Goal: Information Seeking & Learning: Learn about a topic

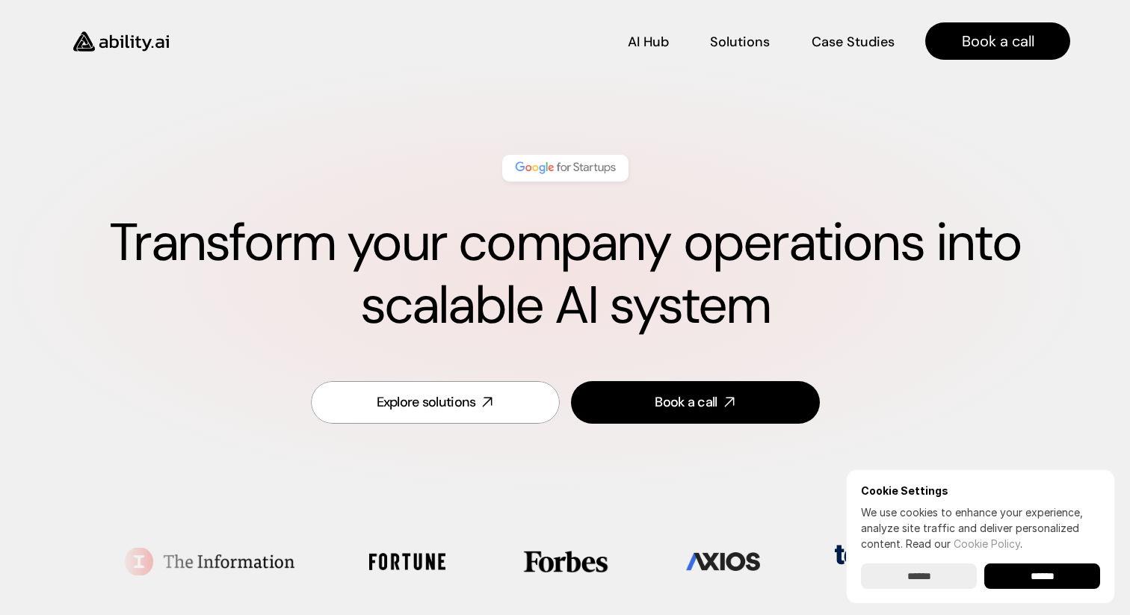
click at [480, 253] on h1 "Transform your company operations into scalable AI system" at bounding box center [565, 274] width 1010 height 126
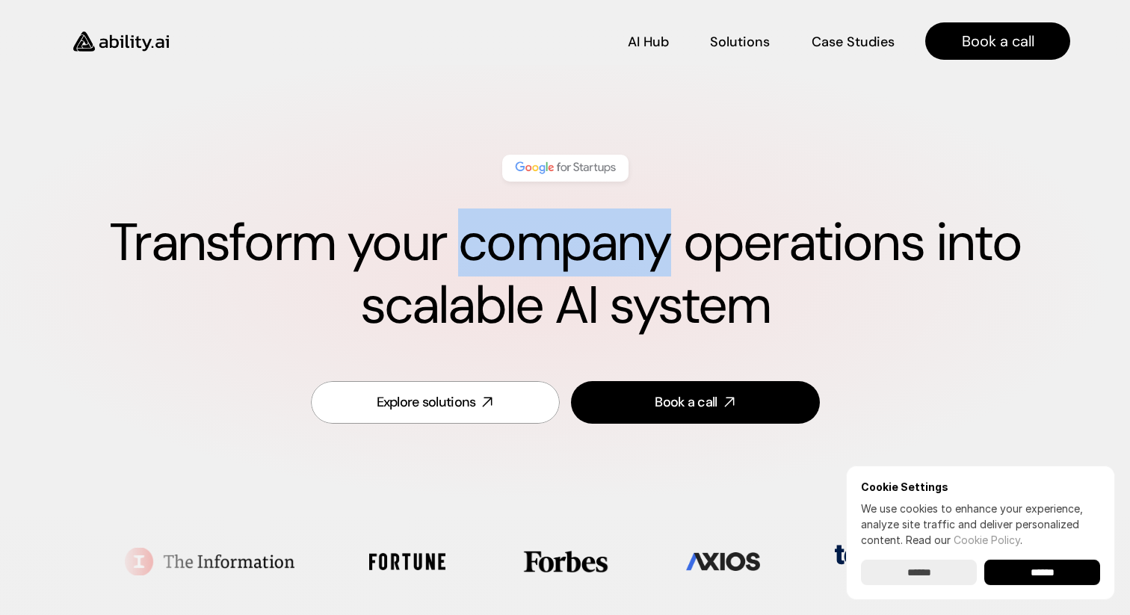
click at [480, 253] on h1 "Transform your company operations into scalable AI system" at bounding box center [565, 274] width 1010 height 126
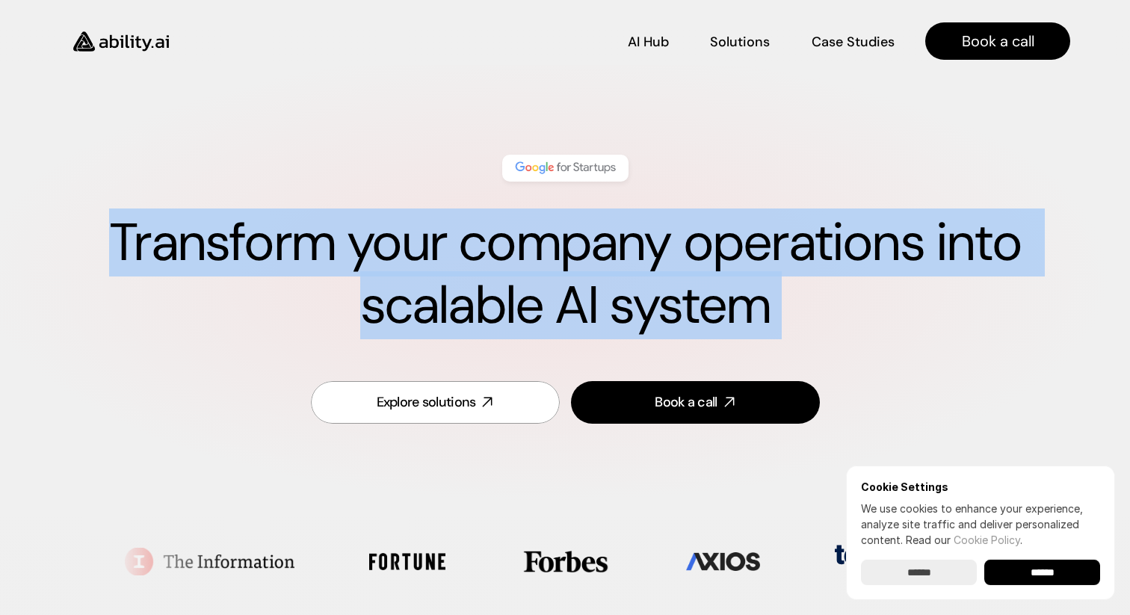
click at [480, 253] on h1 "Transform your company operations into scalable AI system" at bounding box center [565, 274] width 1010 height 126
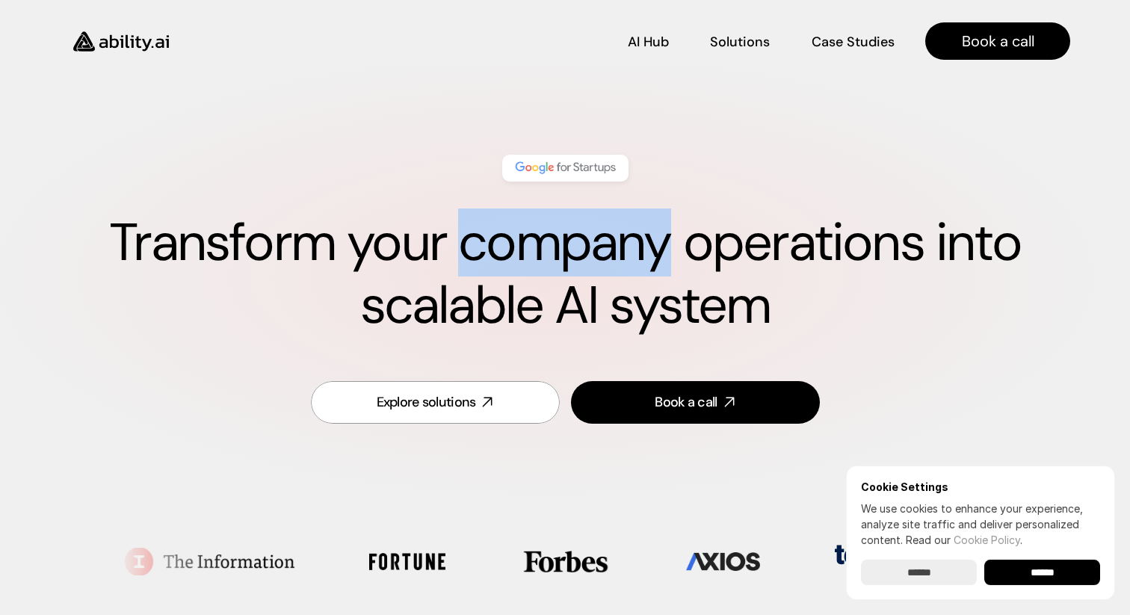
click at [480, 253] on h1 "Transform your company operations into scalable AI system" at bounding box center [565, 274] width 1010 height 126
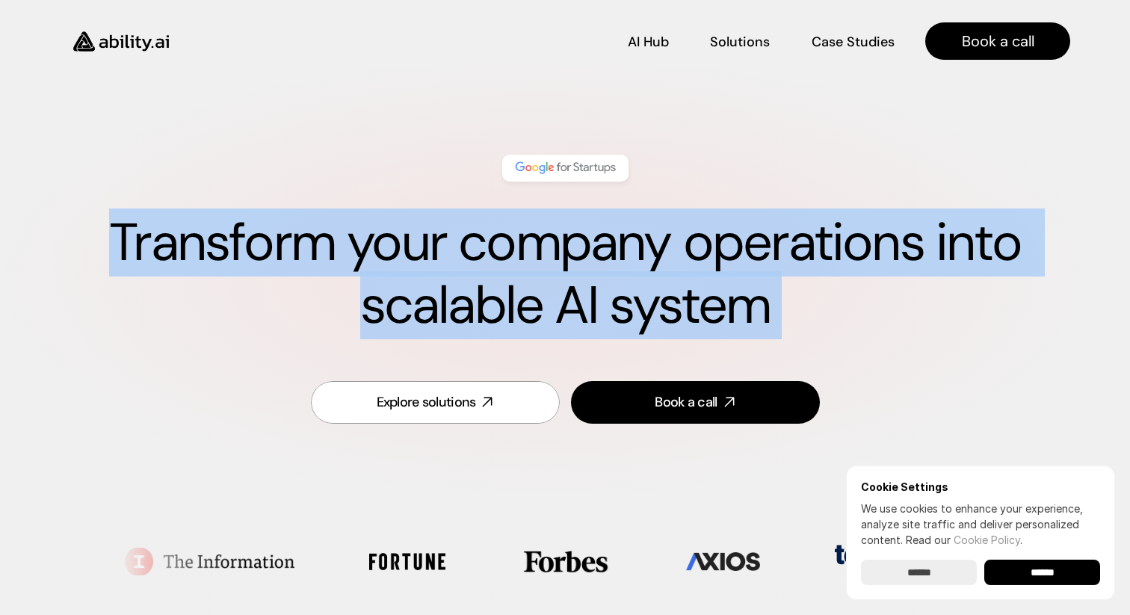
click at [480, 253] on h1 "Transform your company operations into scalable AI system" at bounding box center [565, 274] width 1010 height 126
click at [495, 253] on h1 "Transform your company operations into scalable AI system" at bounding box center [565, 274] width 1010 height 126
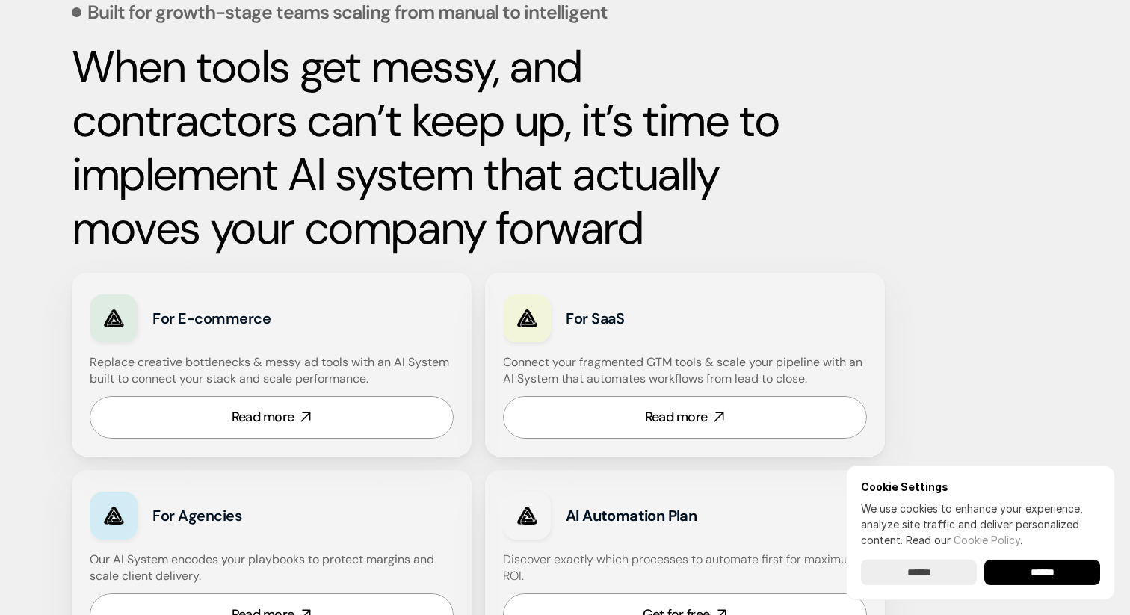
scroll to position [696, 0]
click at [505, 200] on strong "When tools get messy, and contractors can’t keep up, it’s time to implement AI …" at bounding box center [430, 146] width 717 height 220
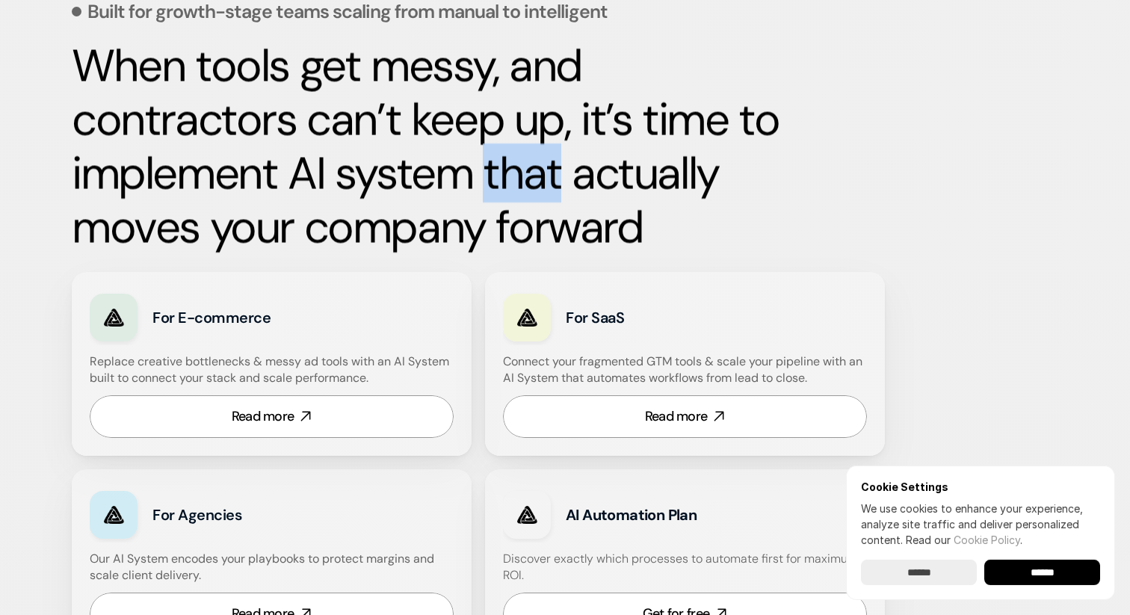
click at [505, 200] on strong "When tools get messy, and contractors can’t keep up, it’s time to implement AI …" at bounding box center [430, 146] width 717 height 220
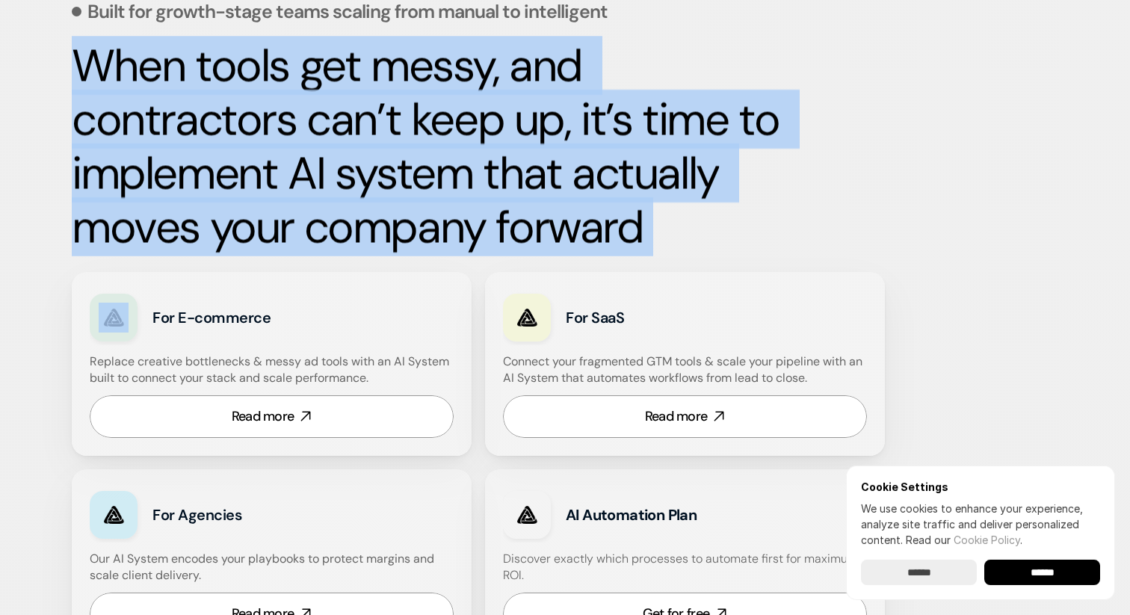
click at [505, 200] on strong "When tools get messy, and contractors can’t keep up, it’s time to implement AI …" at bounding box center [430, 146] width 717 height 220
click at [482, 182] on strong "When tools get messy, and contractors can’t keep up, it’s time to implement AI …" at bounding box center [430, 146] width 717 height 220
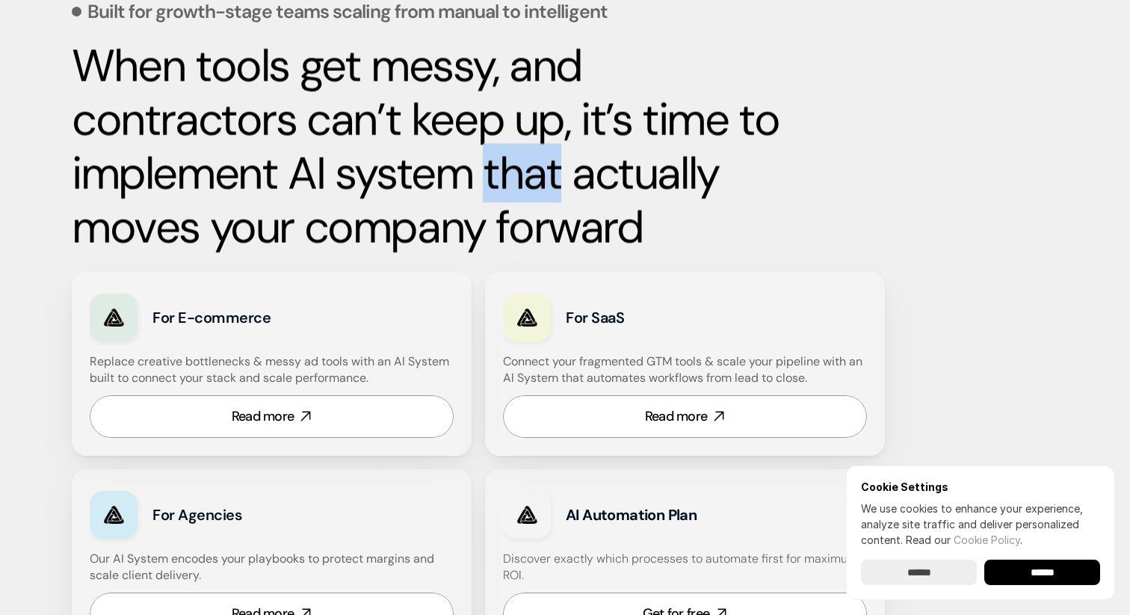
click at [482, 182] on strong "When tools get messy, and contractors can’t keep up, it’s time to implement AI …" at bounding box center [430, 146] width 717 height 220
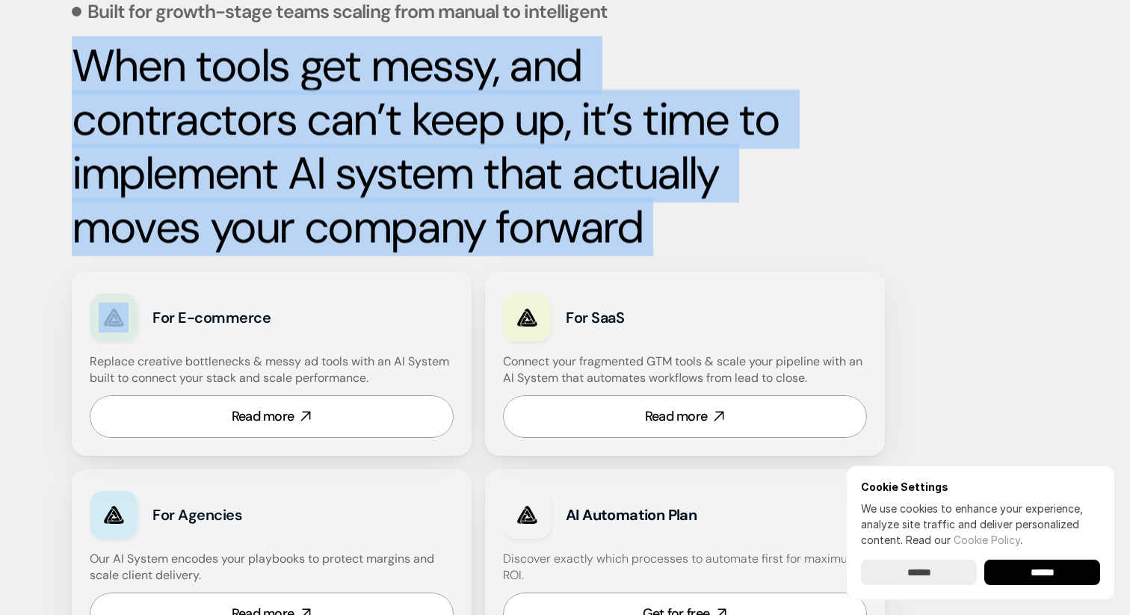
click at [482, 182] on strong "When tools get messy, and contractors can’t keep up, it’s time to implement AI …" at bounding box center [430, 146] width 717 height 220
click at [492, 182] on strong "When tools get messy, and contractors can’t keep up, it’s time to implement AI …" at bounding box center [430, 146] width 717 height 220
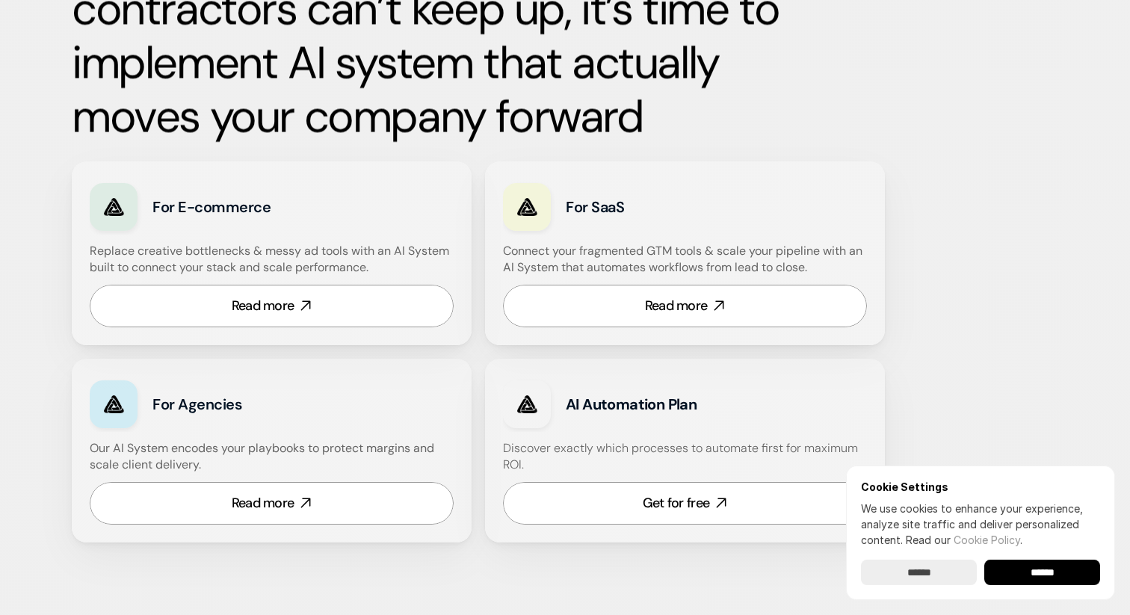
scroll to position [807, 0]
click at [337, 290] on link "Read more" at bounding box center [272, 305] width 364 height 43
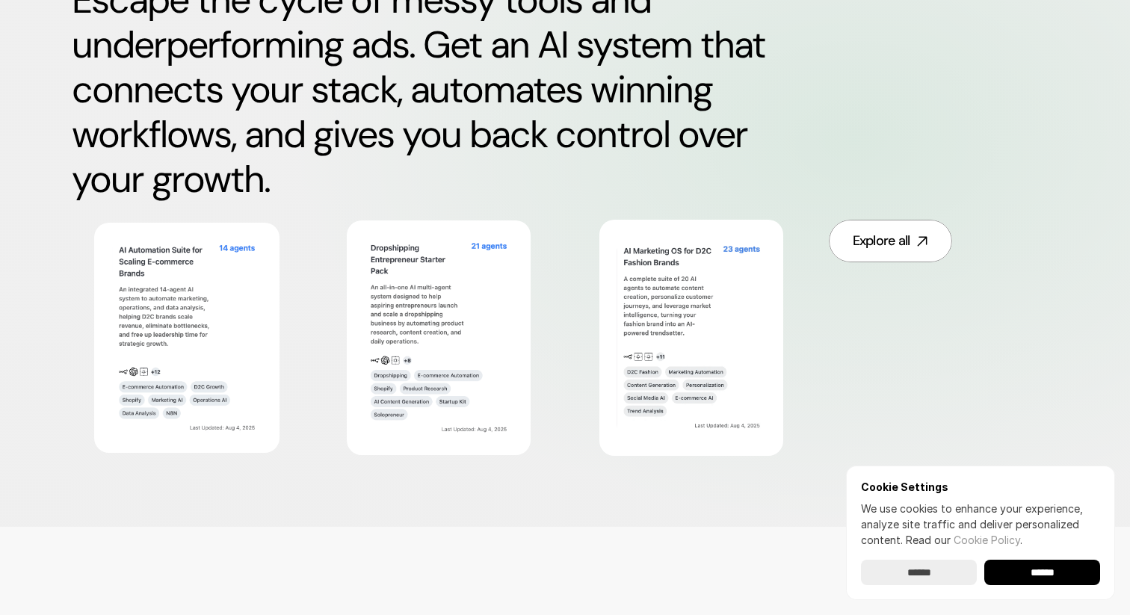
scroll to position [814, 0]
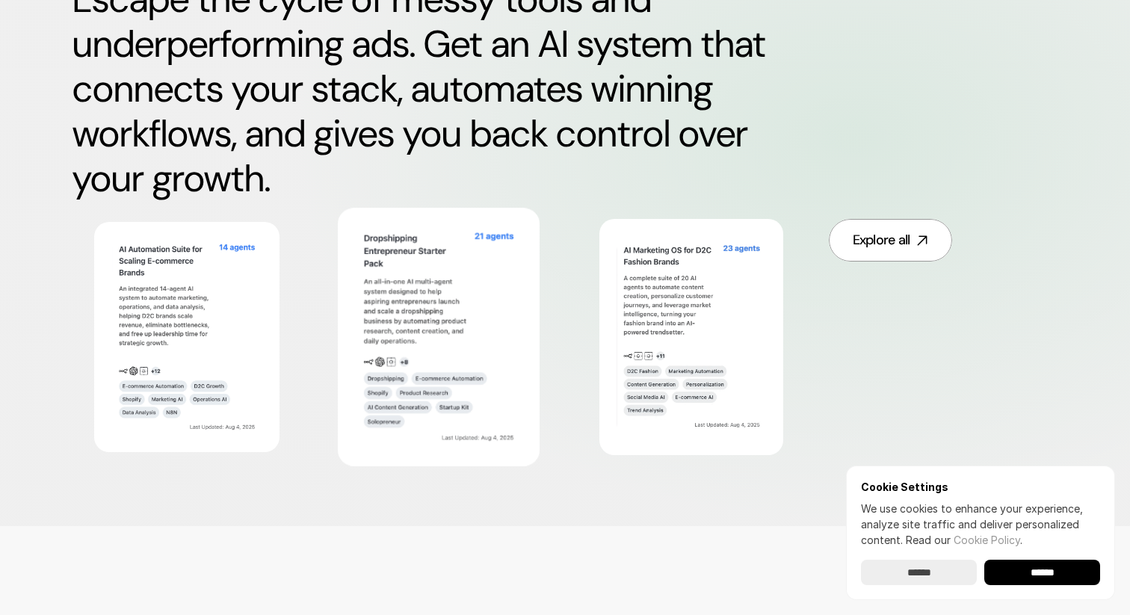
click at [456, 351] on img at bounding box center [438, 336] width 164 height 223
